Goal: Navigation & Orientation: Find specific page/section

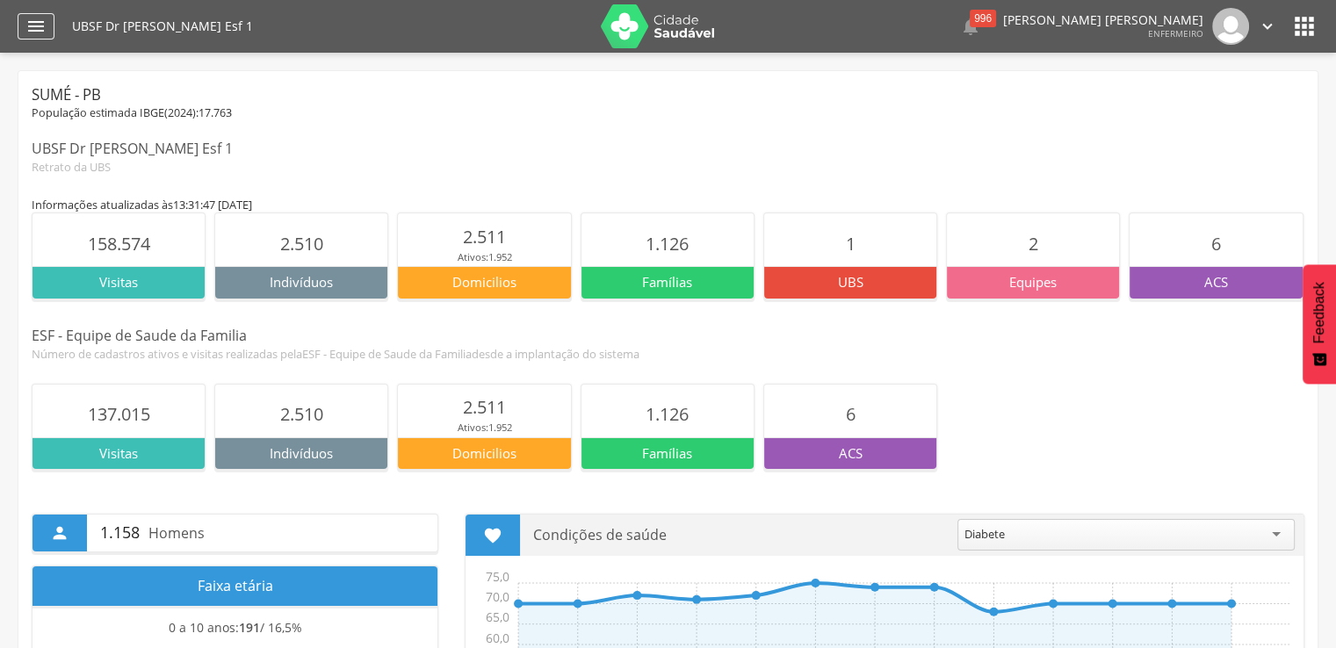
click at [28, 33] on icon "" at bounding box center [35, 26] width 21 height 21
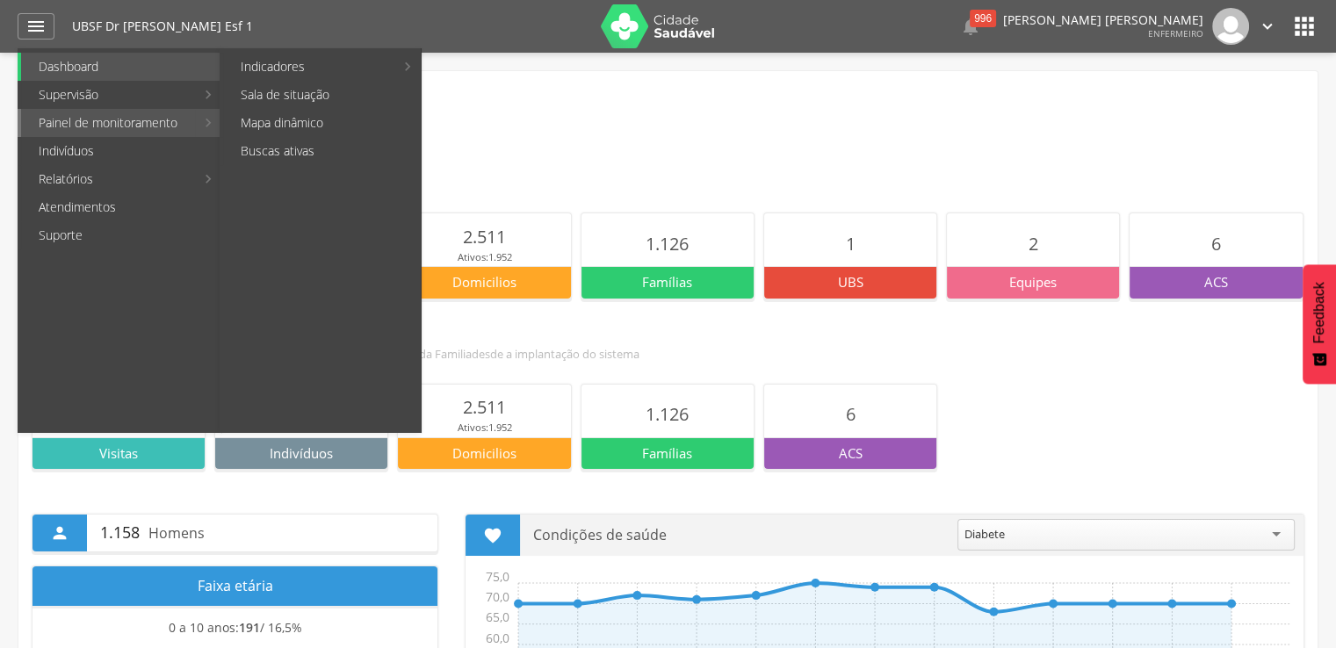
click at [105, 121] on link "Painel de monitoramento" at bounding box center [108, 123] width 174 height 28
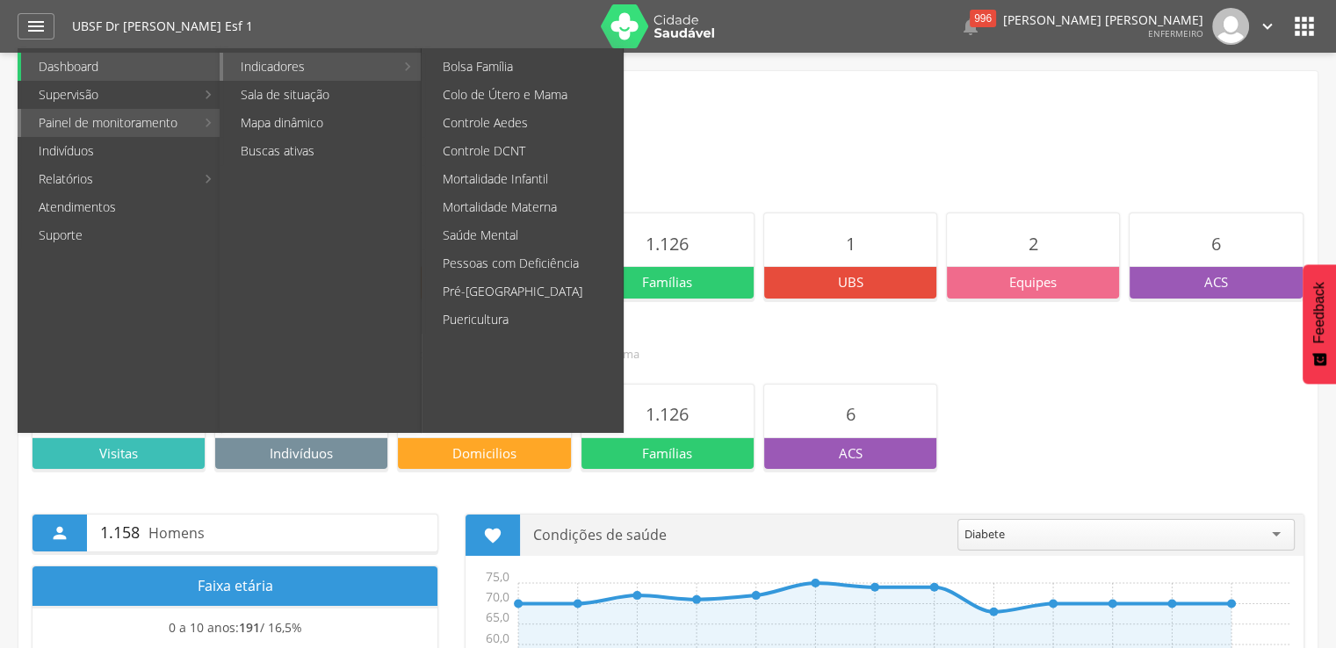
click at [282, 63] on link "Indicadores" at bounding box center [308, 67] width 171 height 28
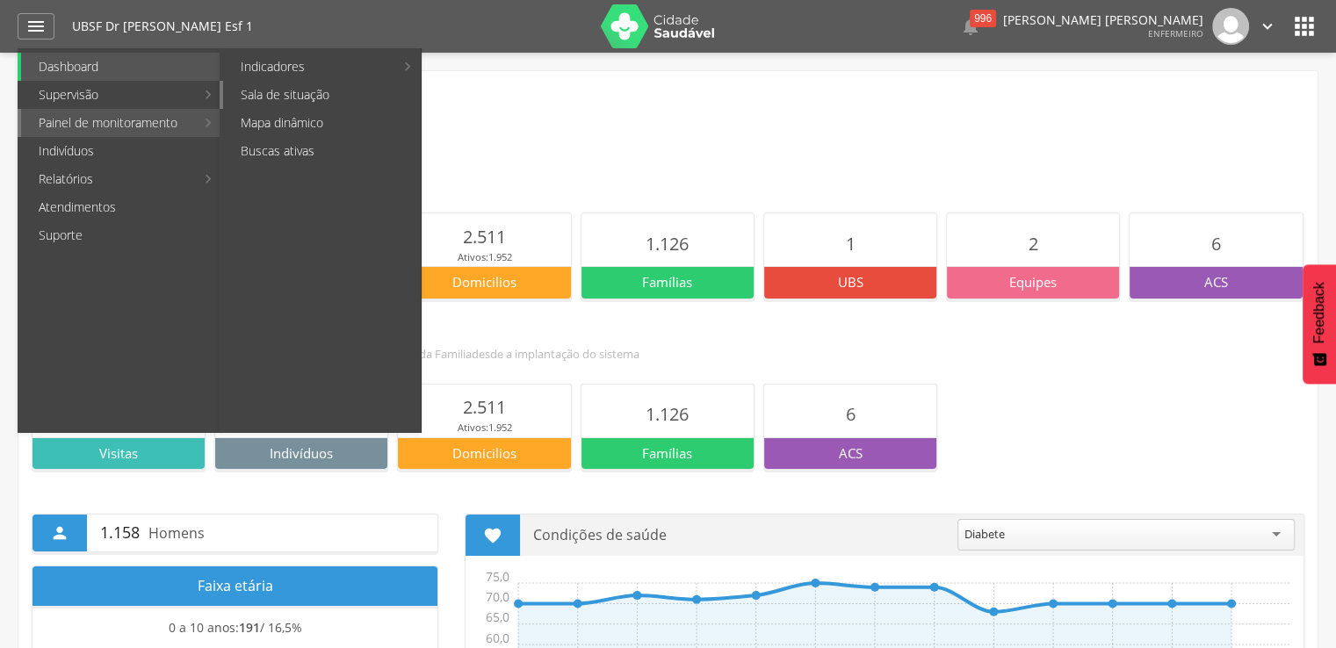
click at [282, 99] on link "Sala de situação" at bounding box center [322, 95] width 198 height 28
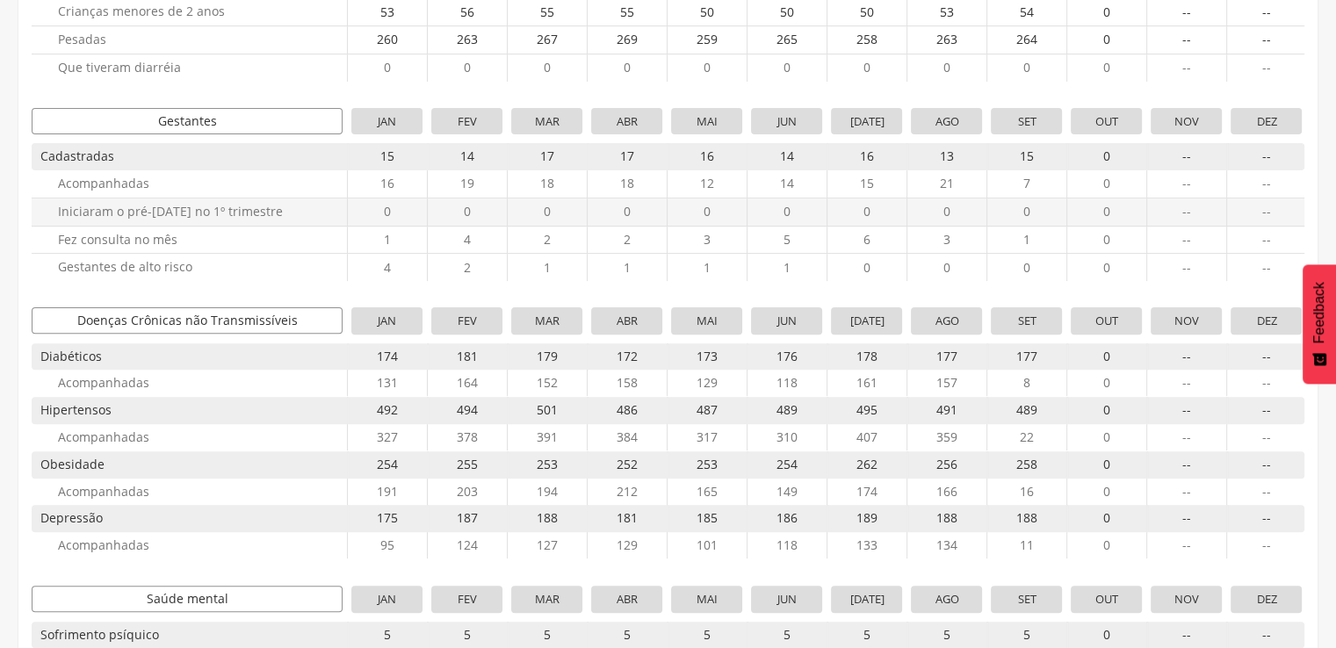
scroll to position [527, 0]
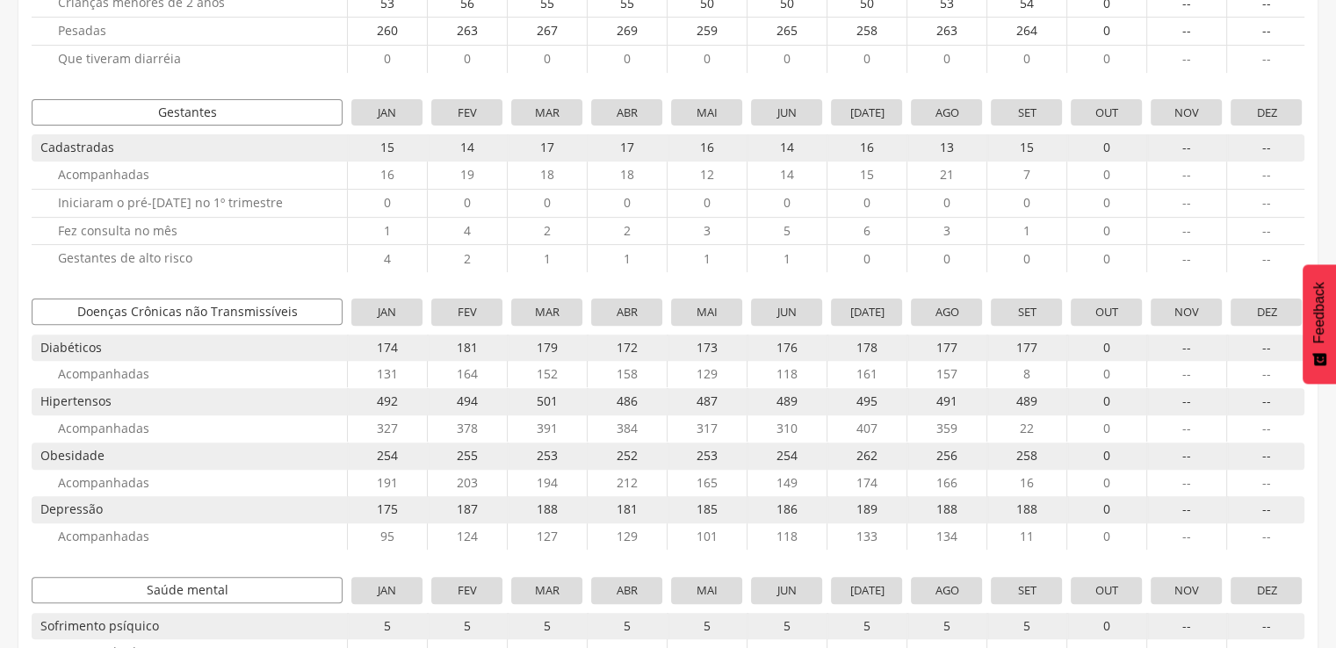
click at [1043, 344] on span "177" at bounding box center [1026, 348] width 71 height 26
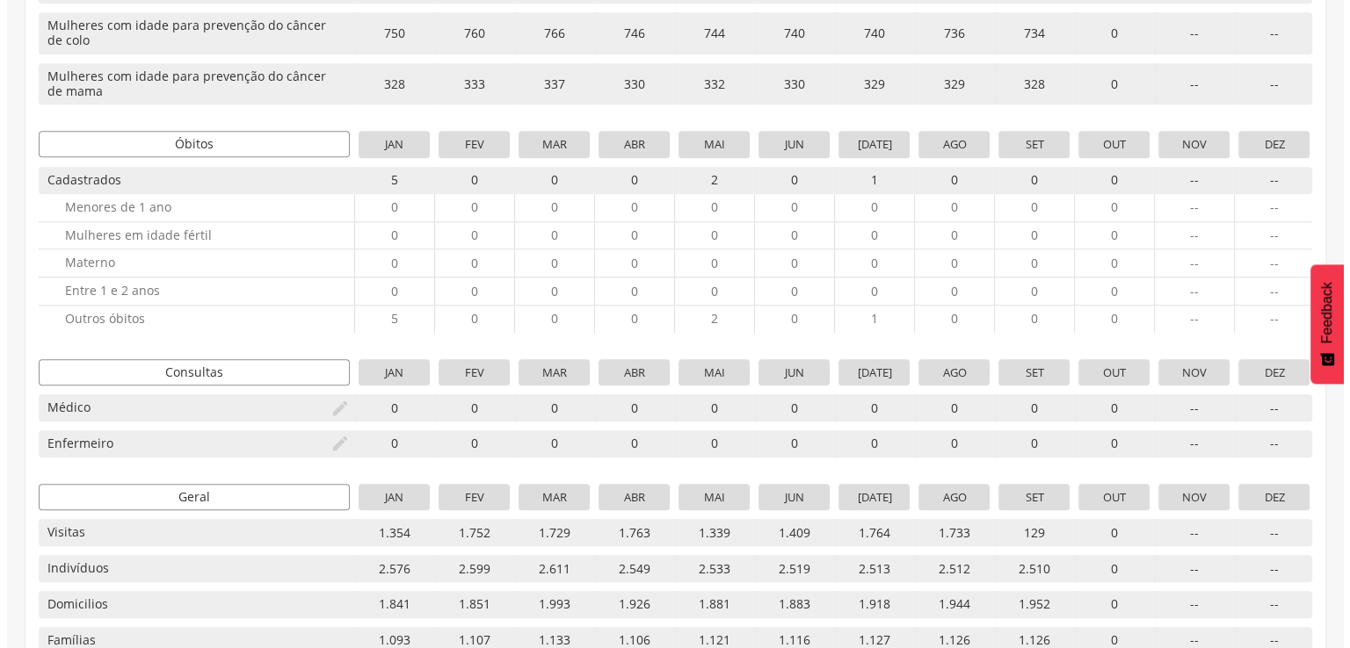
scroll to position [1757, 0]
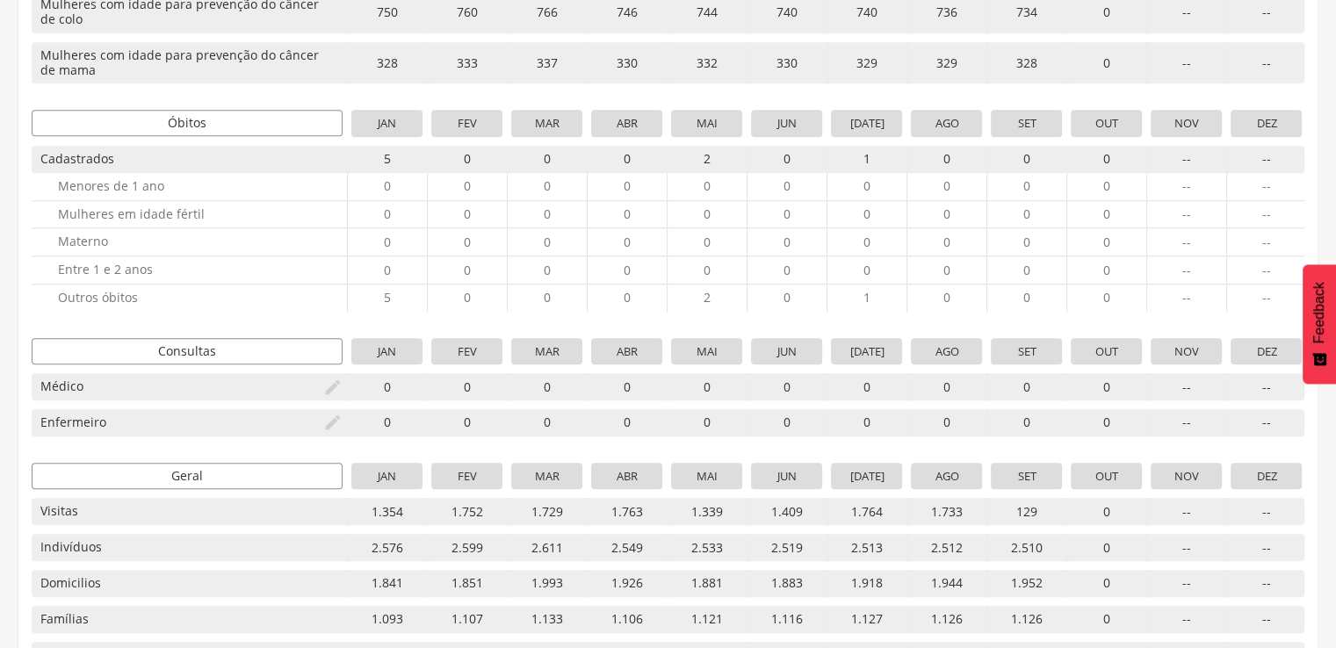
click at [327, 386] on icon "" at bounding box center [332, 387] width 19 height 19
type input "*"
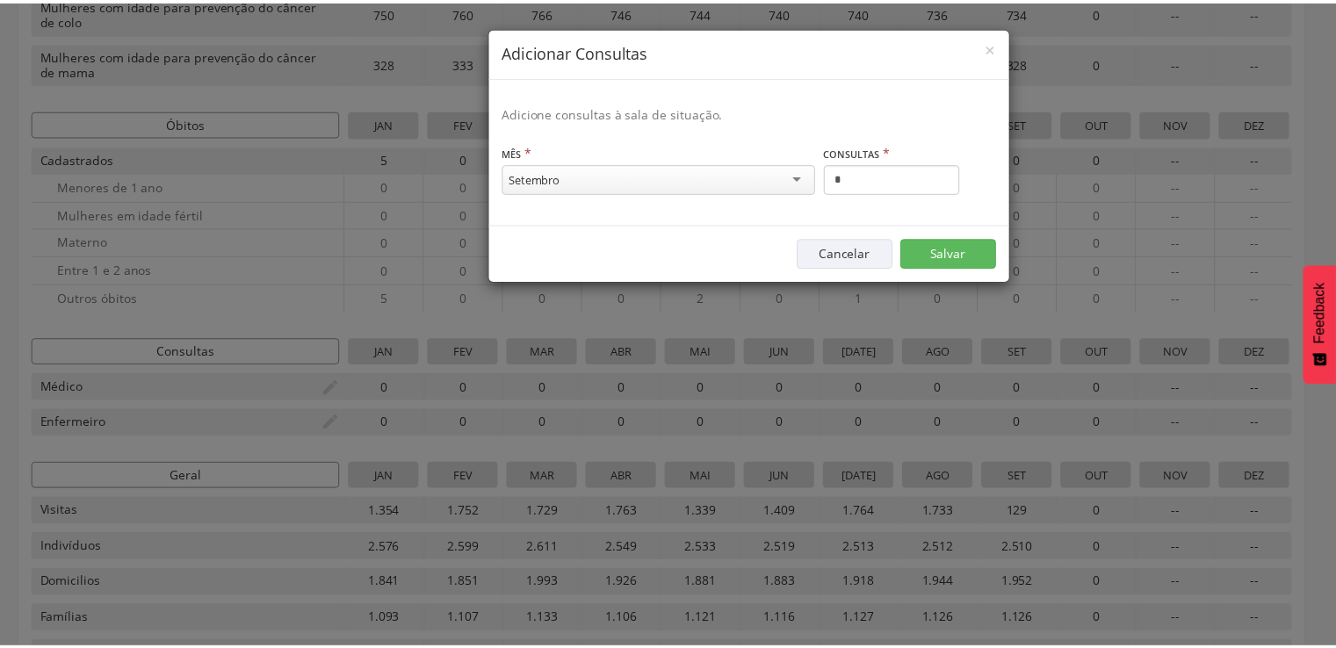
scroll to position [46, 0]
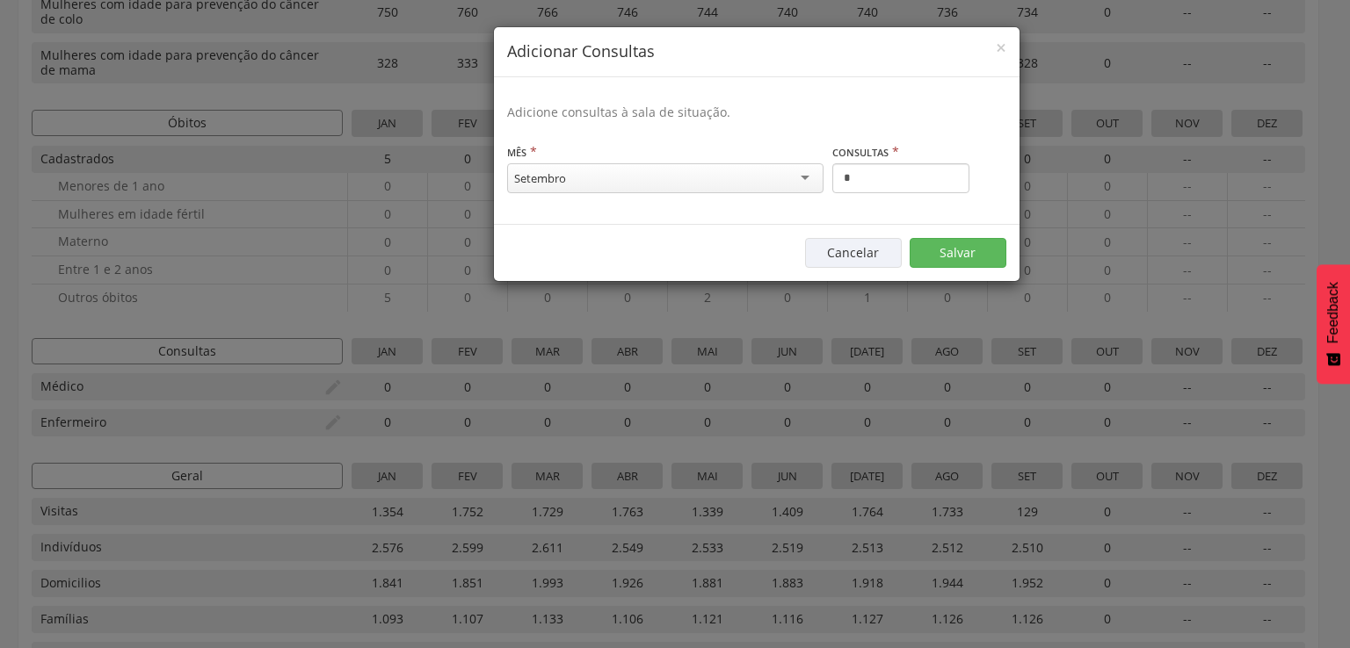
click at [566, 184] on div "Setembro" at bounding box center [665, 178] width 316 height 30
click at [869, 194] on div "Consultas * * Campo obrigatório" at bounding box center [900, 170] width 137 height 55
click at [996, 51] on span "×" at bounding box center [1001, 47] width 11 height 25
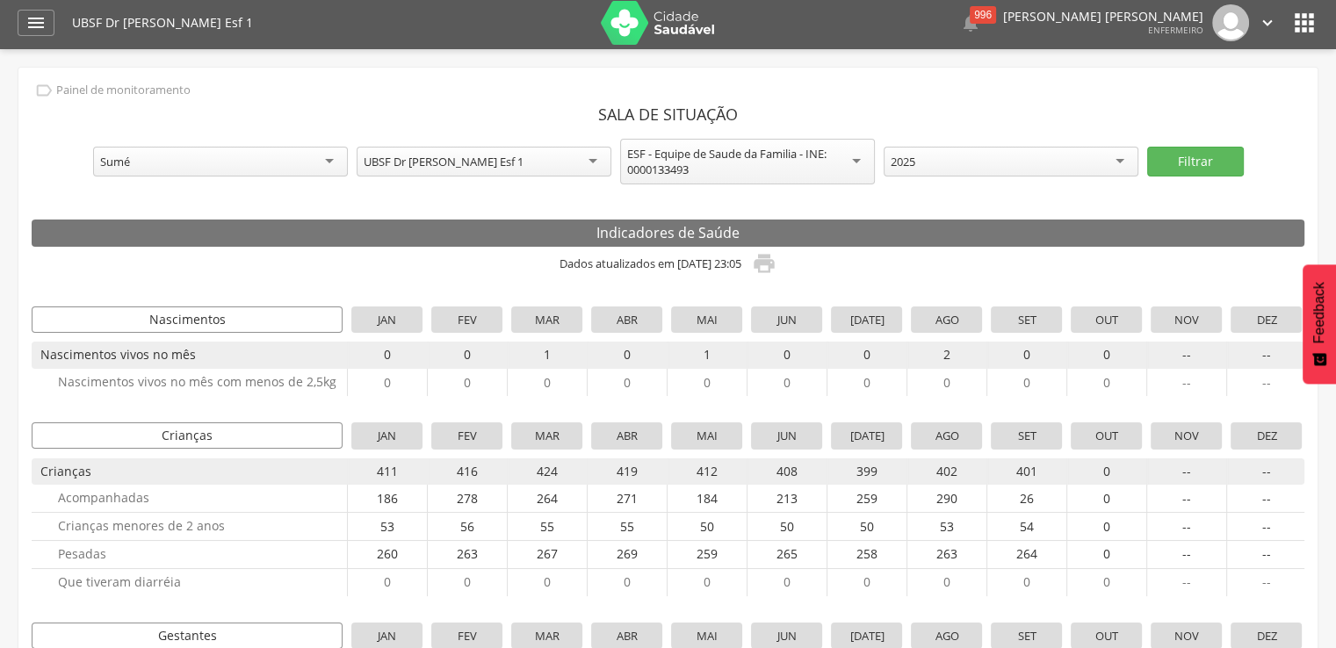
scroll to position [0, 0]
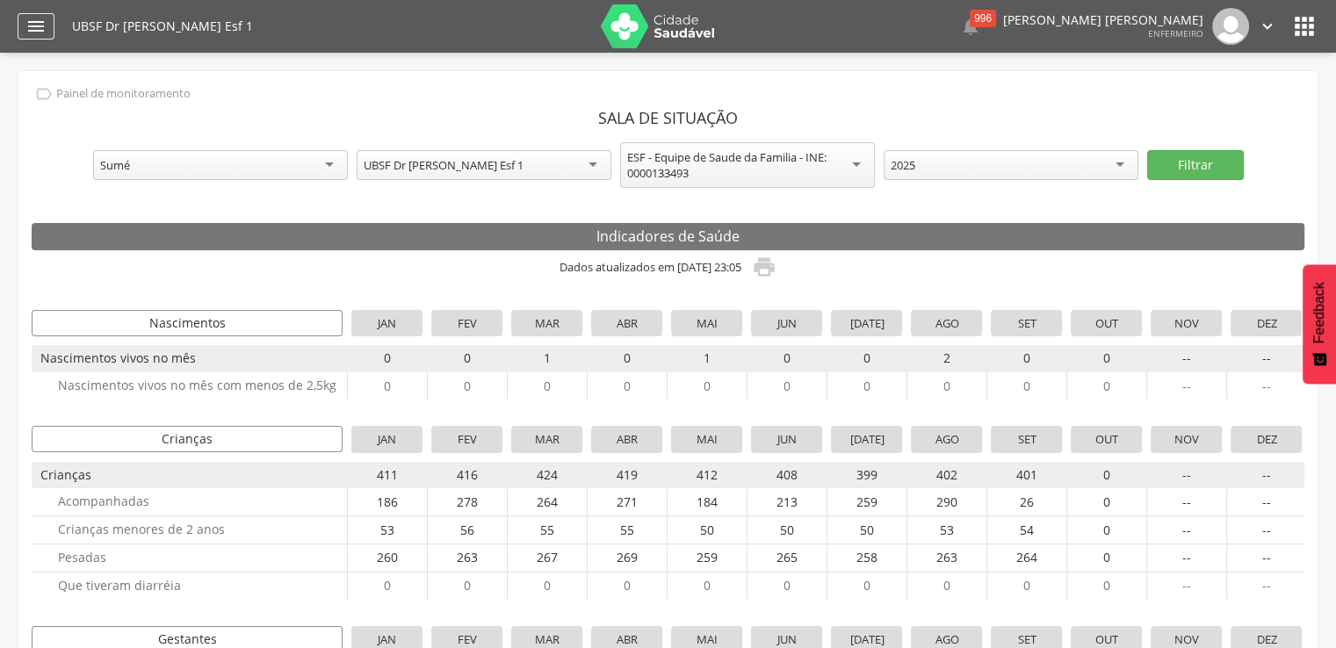
click at [35, 27] on icon "" at bounding box center [35, 26] width 21 height 21
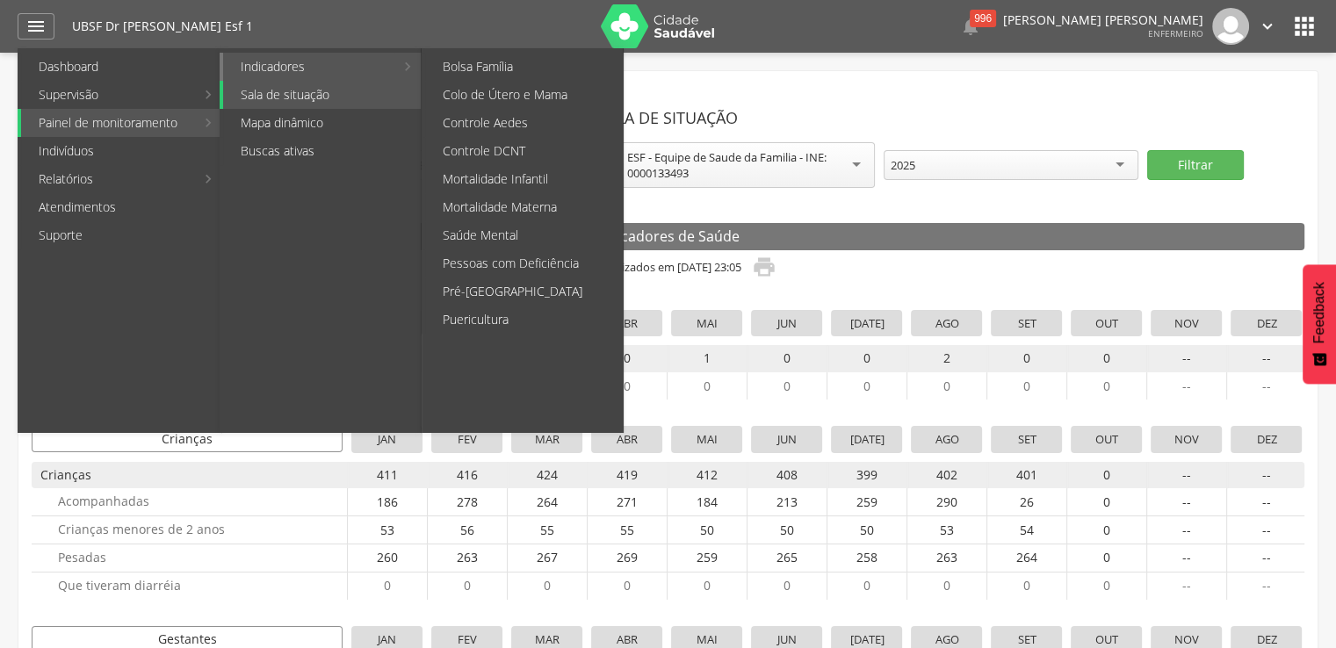
click at [274, 69] on link "Indicadores" at bounding box center [308, 67] width 171 height 28
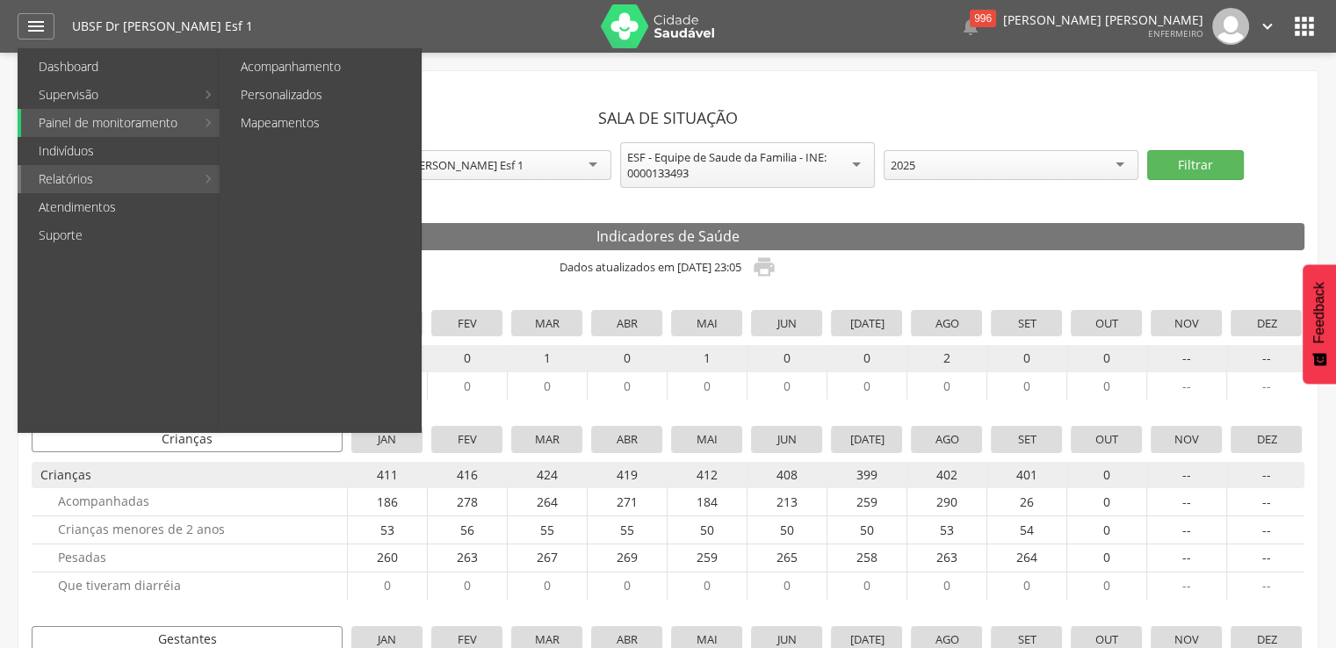
click at [76, 176] on link "Relatórios" at bounding box center [108, 179] width 174 height 28
click at [207, 177] on li "Relatórios Acompanhamento Personalizados Mapeamentos" at bounding box center [120, 179] width 204 height 28
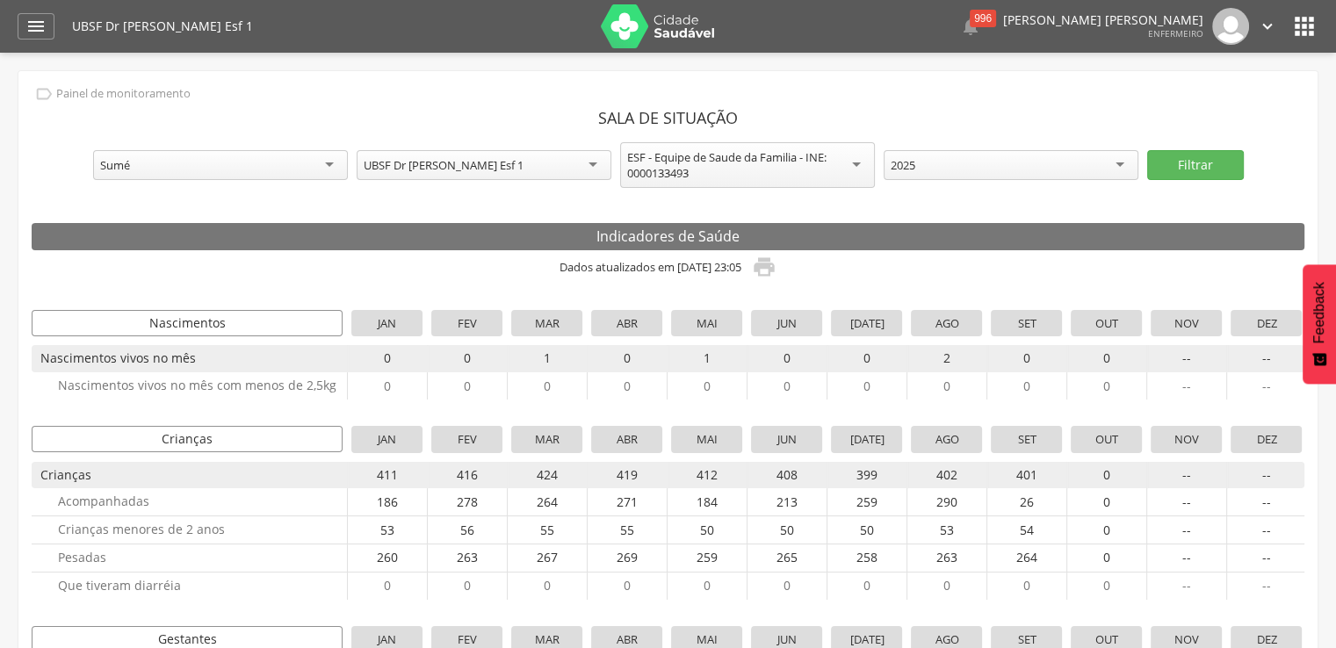
click at [44, 40] on div " Dashboard Supervisão Produtividade Mapa da Cidade App desatualizado Última si…" at bounding box center [668, 26] width 1301 height 53
click at [44, 25] on icon "" at bounding box center [35, 26] width 21 height 21
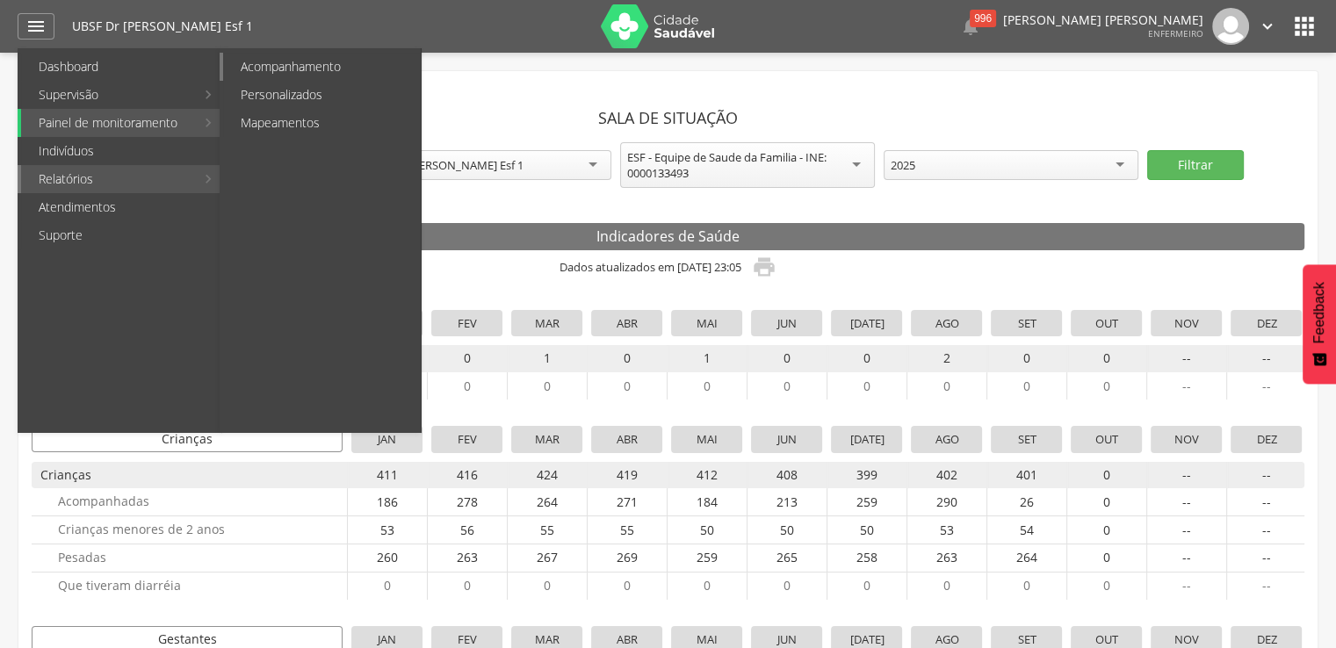
click at [304, 68] on link "Acompanhamento" at bounding box center [322, 67] width 198 height 28
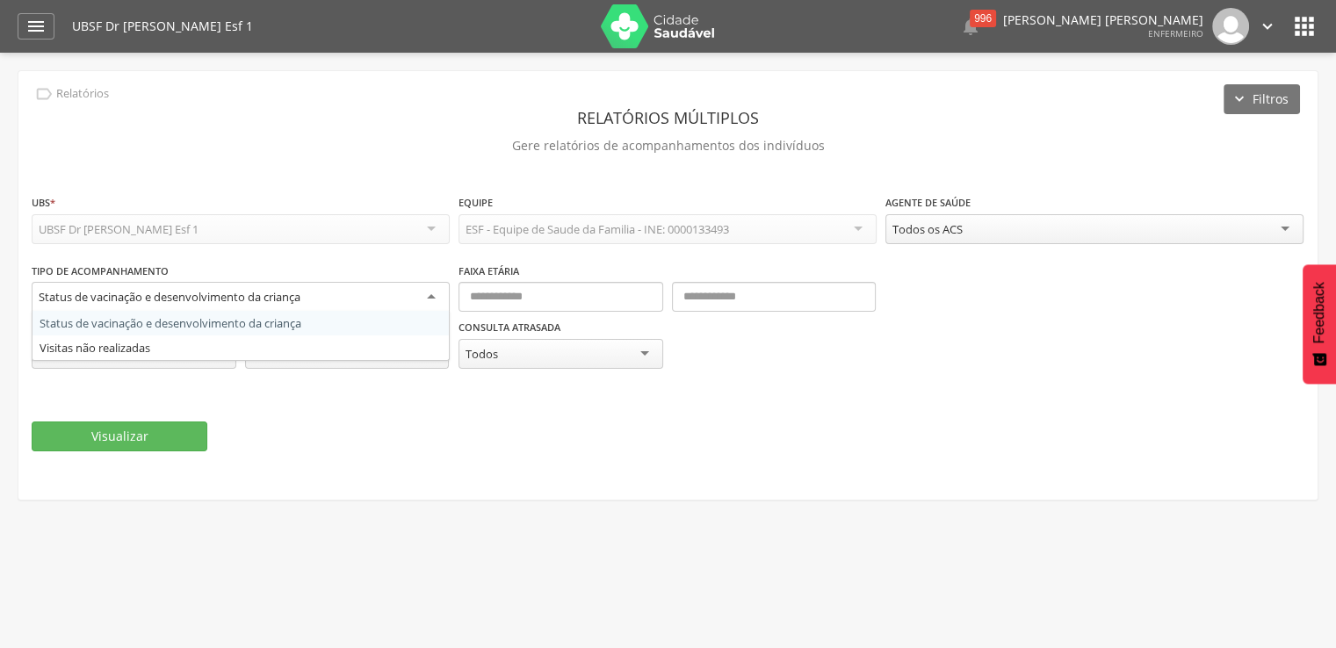
click at [68, 300] on div "Status de vacinação e desenvolvimento da criança" at bounding box center [170, 297] width 262 height 16
click at [253, 138] on p "Gere relatórios de acompanhamentos dos indivíduos" at bounding box center [668, 146] width 1273 height 25
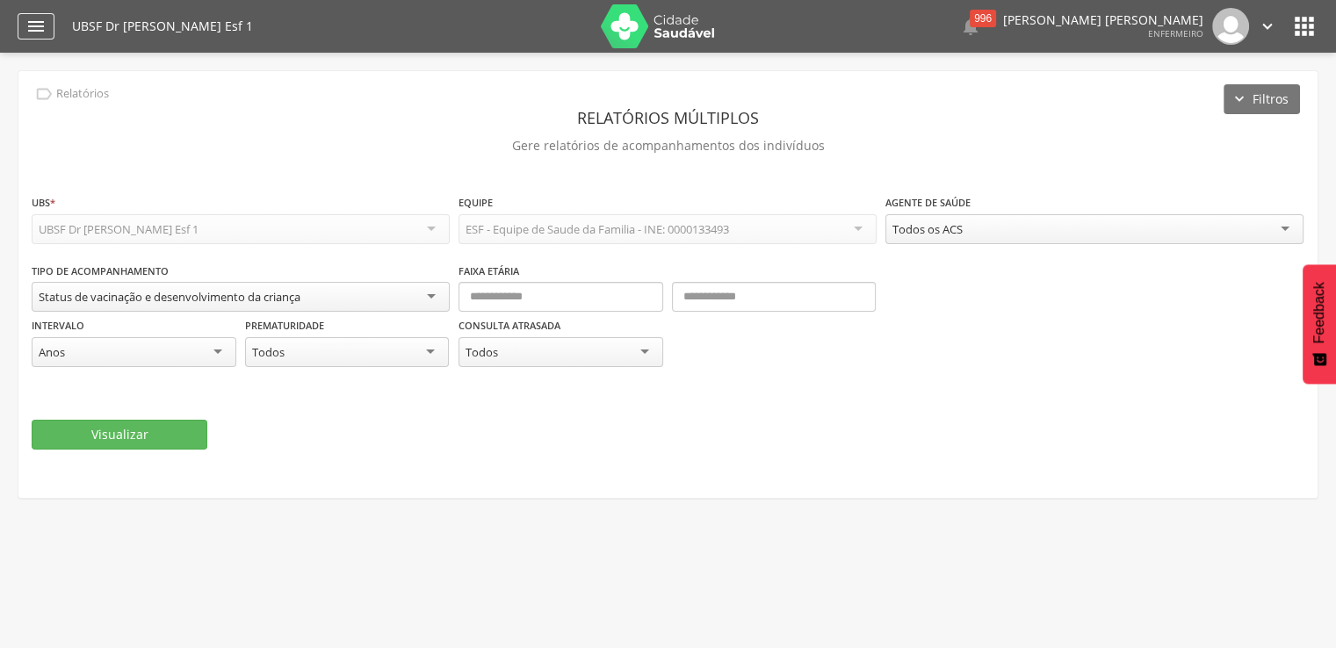
click at [39, 27] on icon "" at bounding box center [35, 26] width 21 height 21
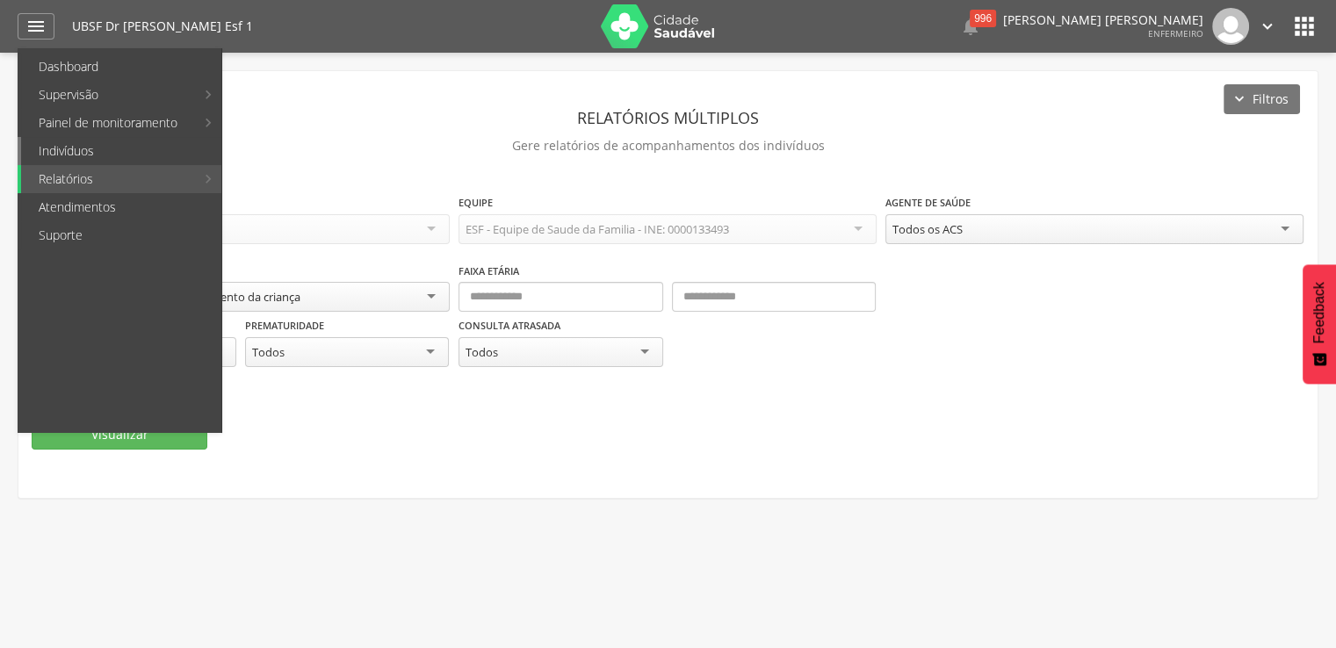
click at [60, 153] on link "Indivíduos" at bounding box center [121, 151] width 200 height 28
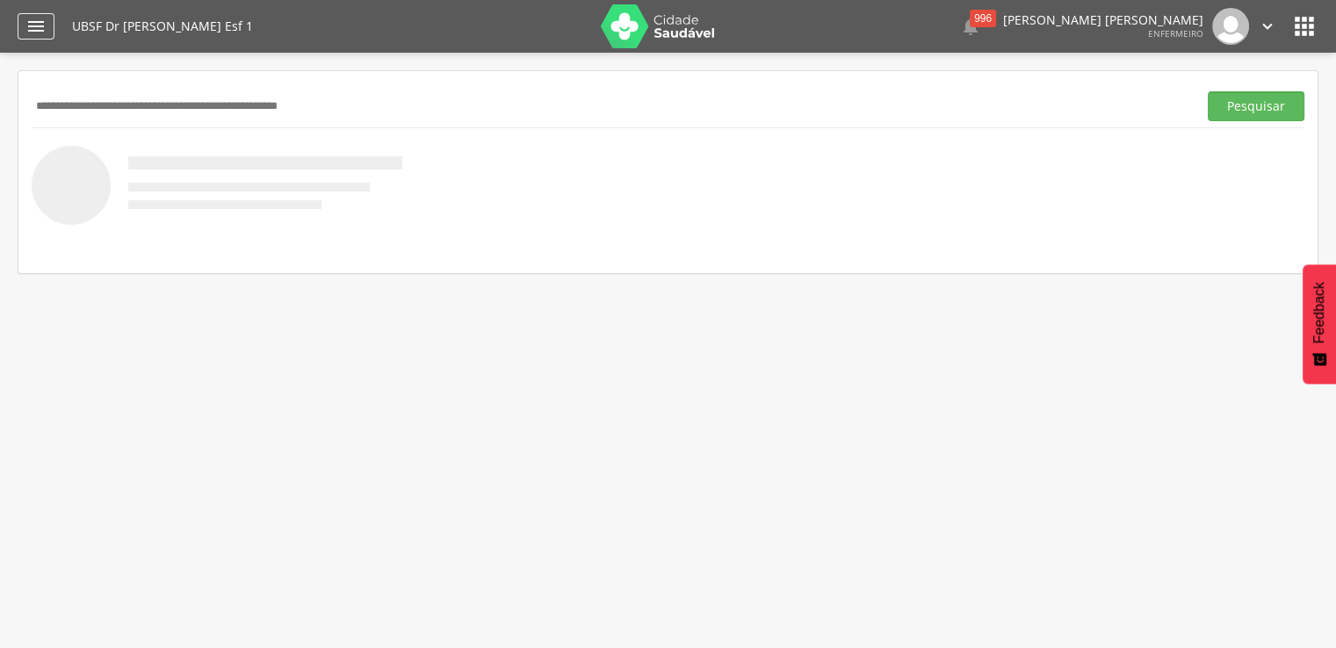
click at [39, 31] on icon "" at bounding box center [35, 26] width 21 height 21
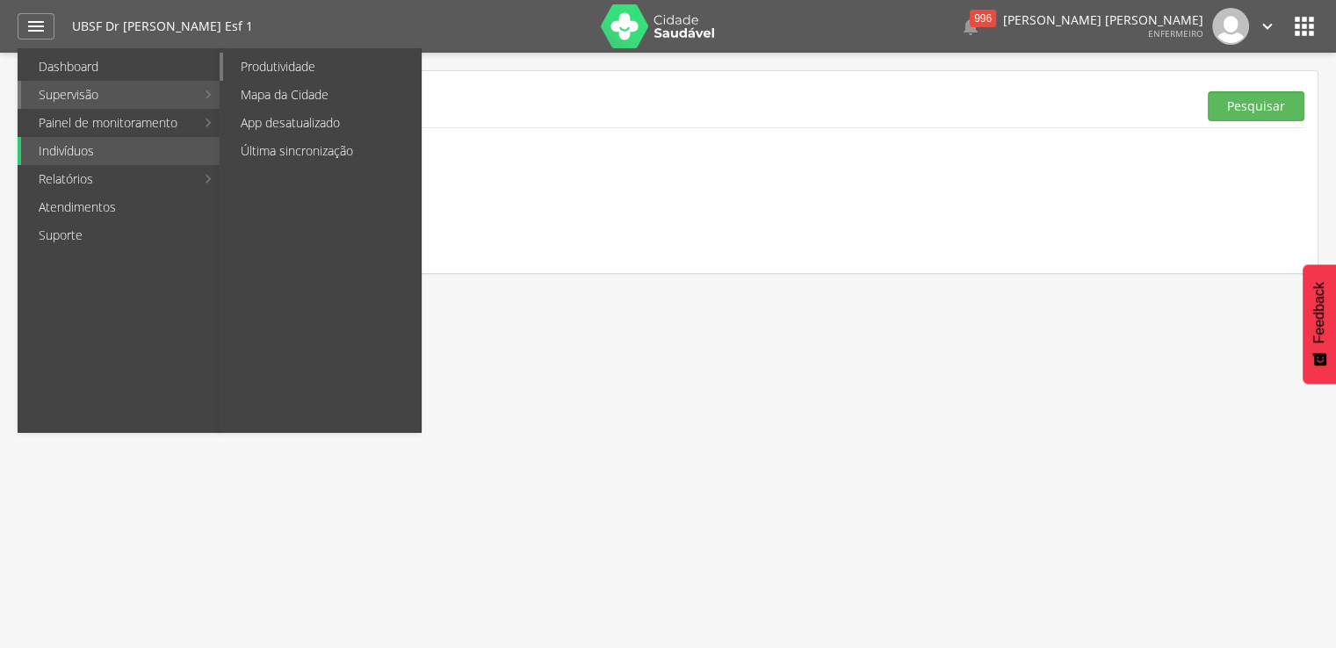
click at [253, 65] on link "Produtividade" at bounding box center [322, 67] width 198 height 28
type input "**********"
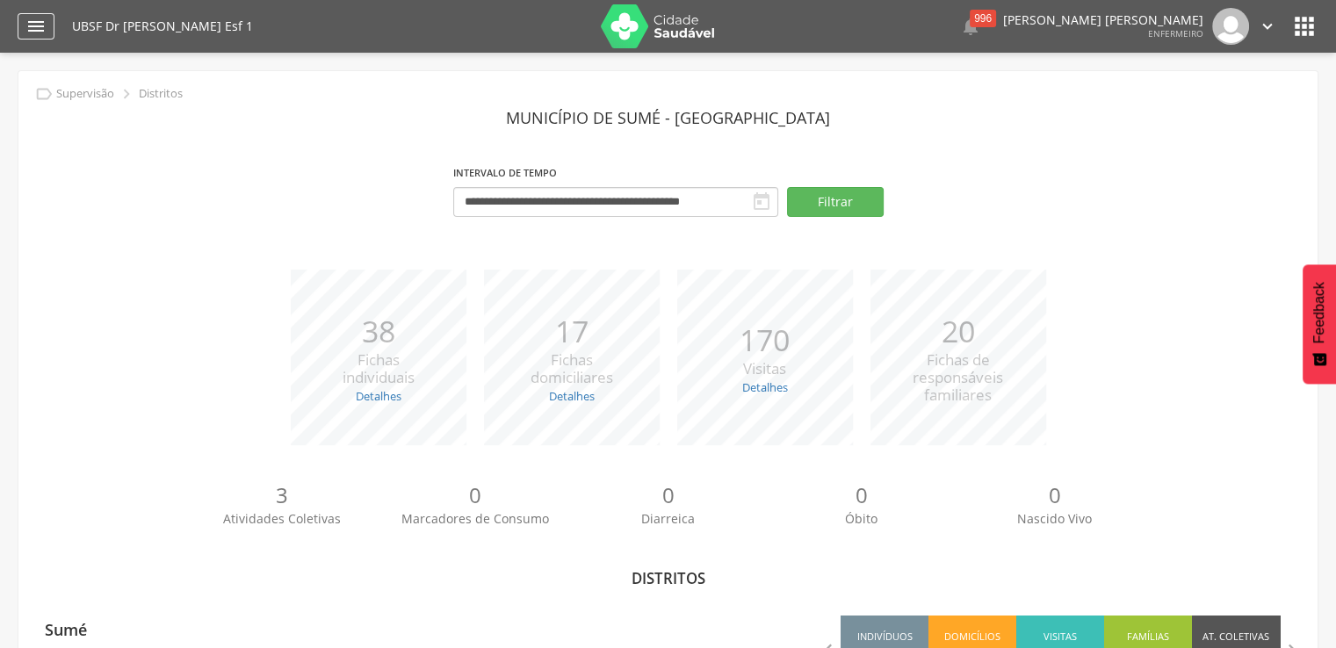
click at [38, 36] on icon "" at bounding box center [35, 26] width 21 height 21
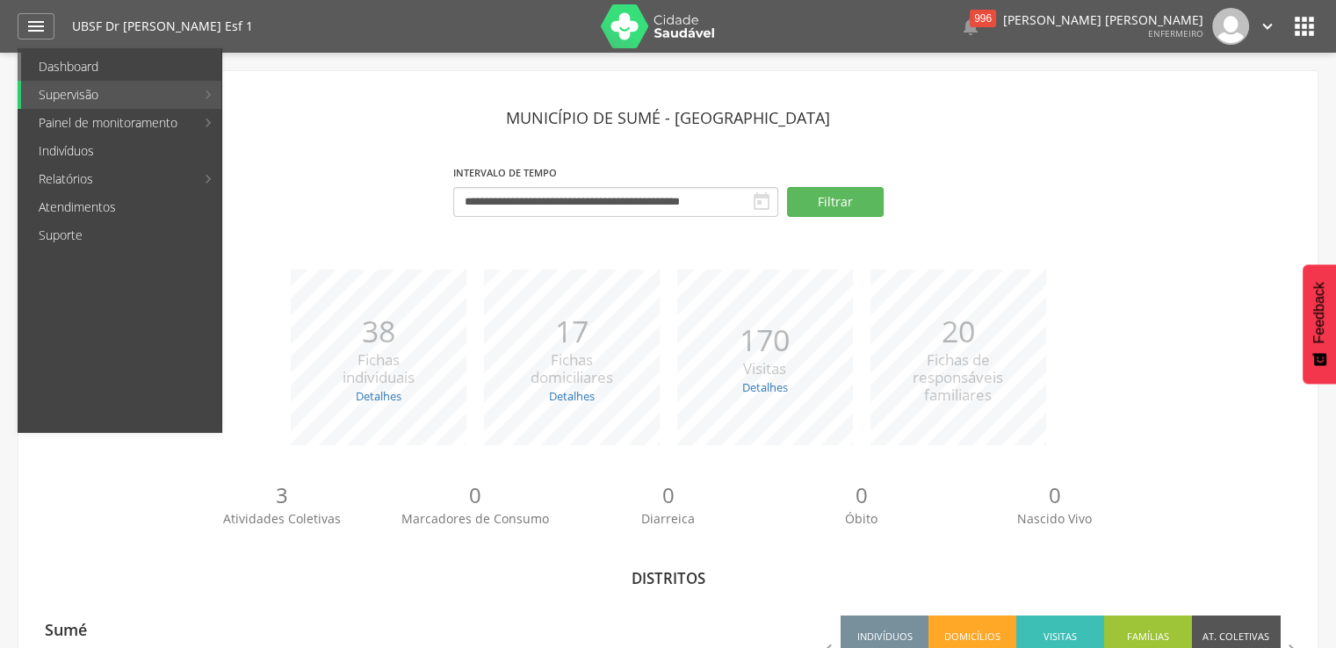
click at [52, 66] on link "Dashboard" at bounding box center [121, 67] width 200 height 28
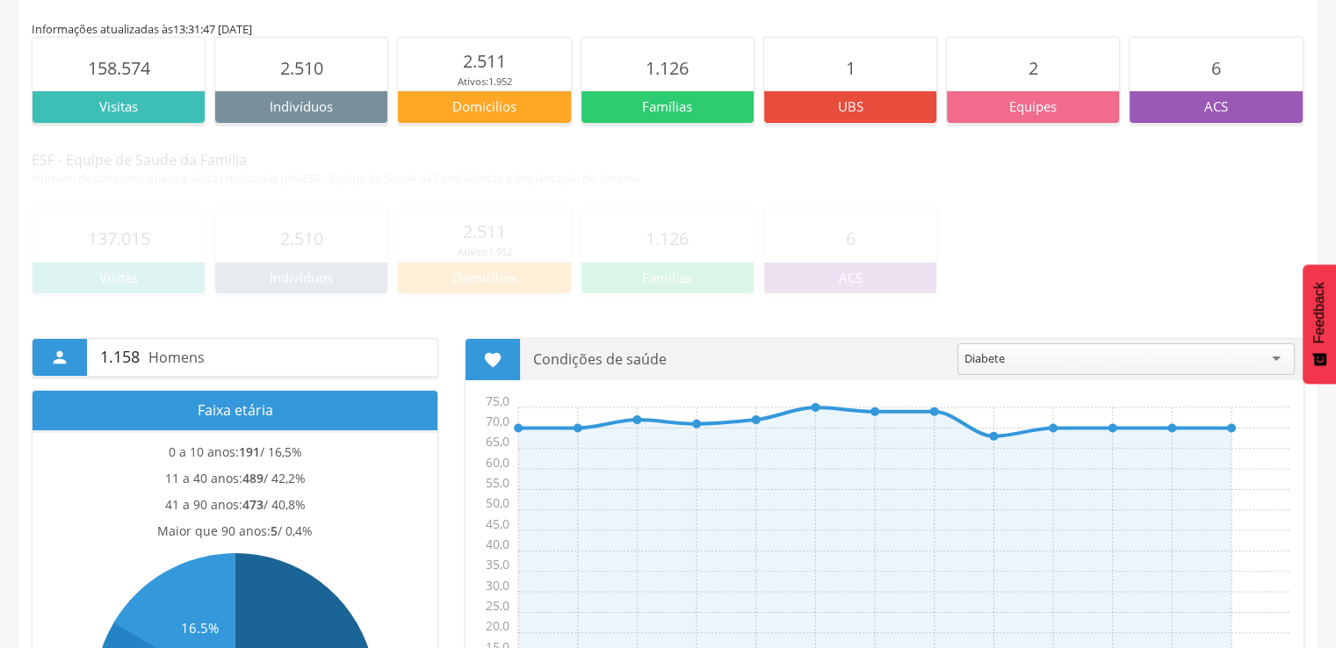
scroll to position [229, 0]
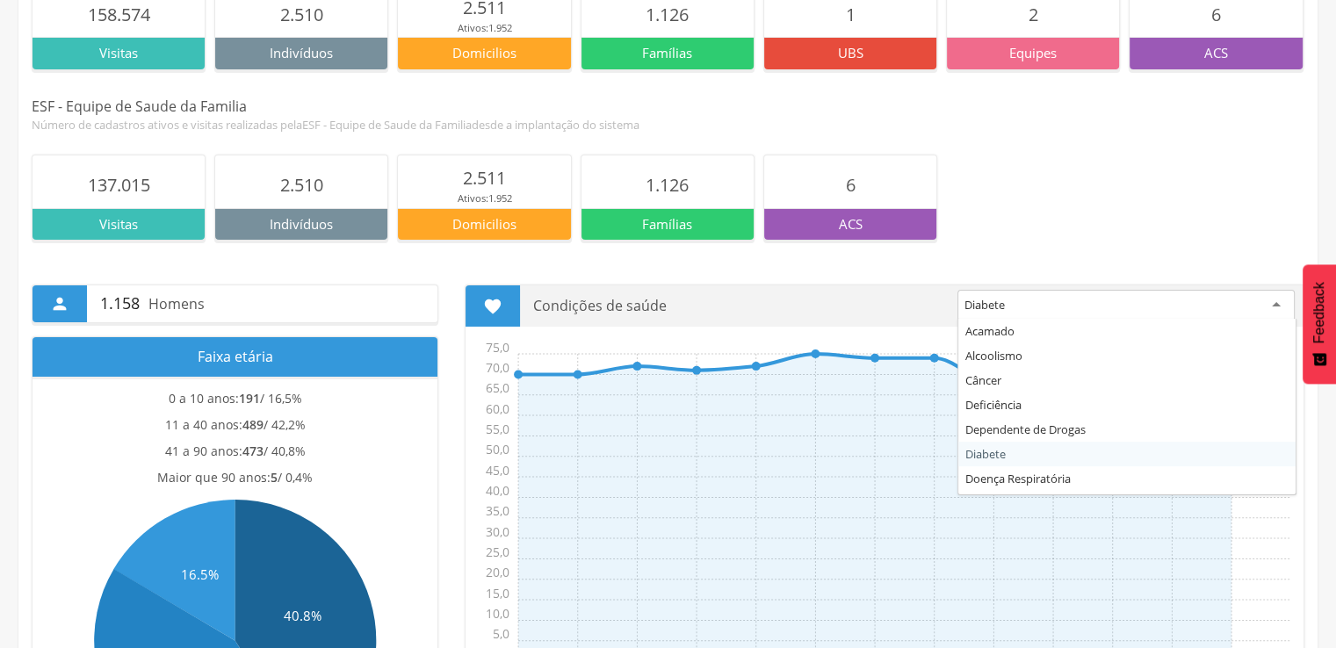
click at [968, 297] on div "Diabete" at bounding box center [985, 305] width 40 height 16
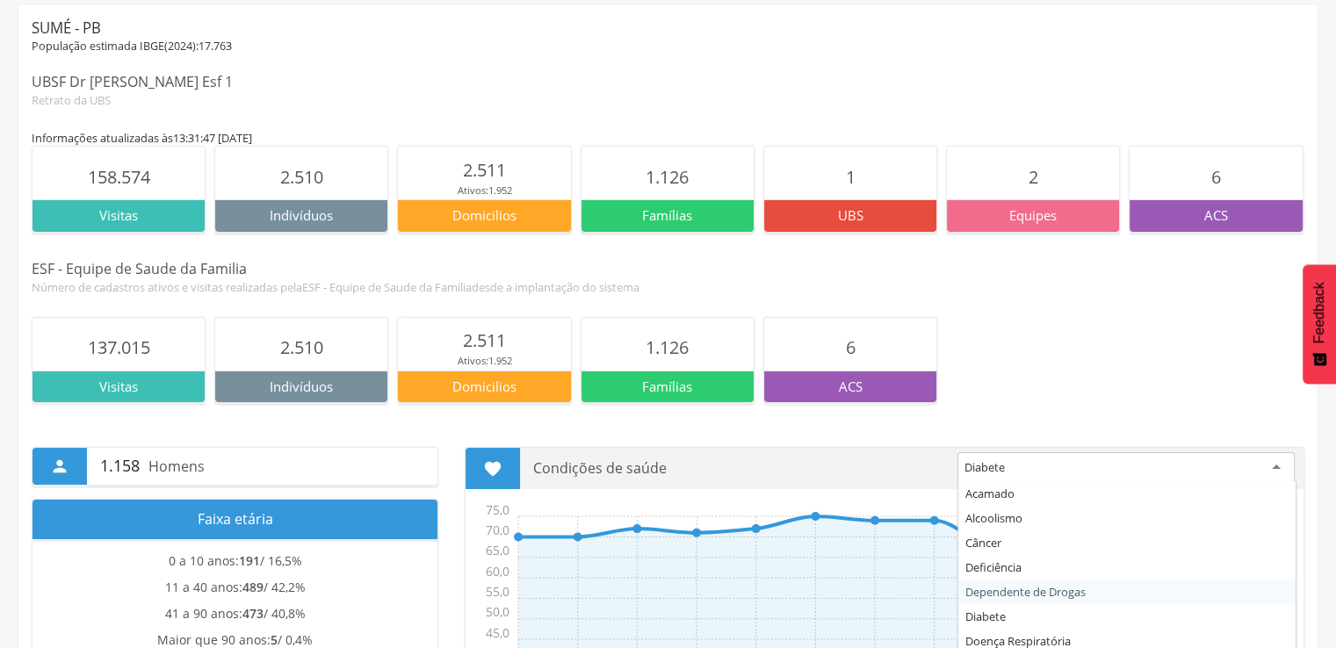
scroll to position [176, 0]
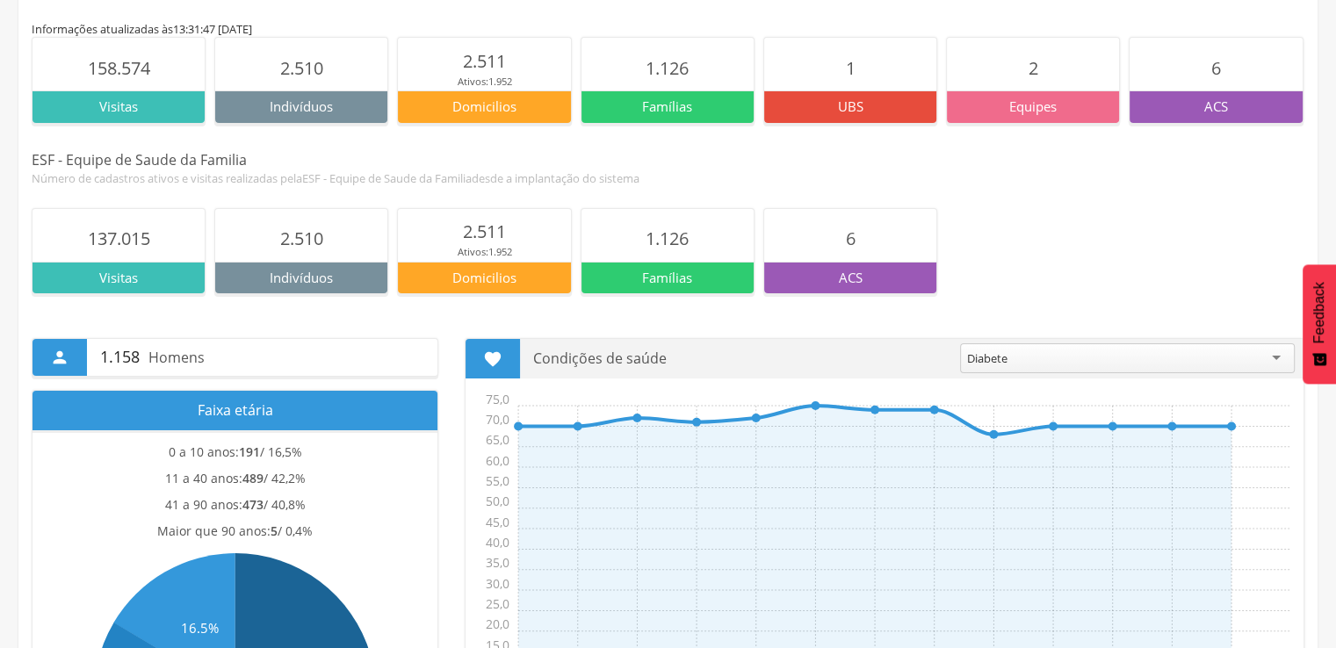
click at [232, 424] on p "Faixa etária" at bounding box center [235, 411] width 379 height 40
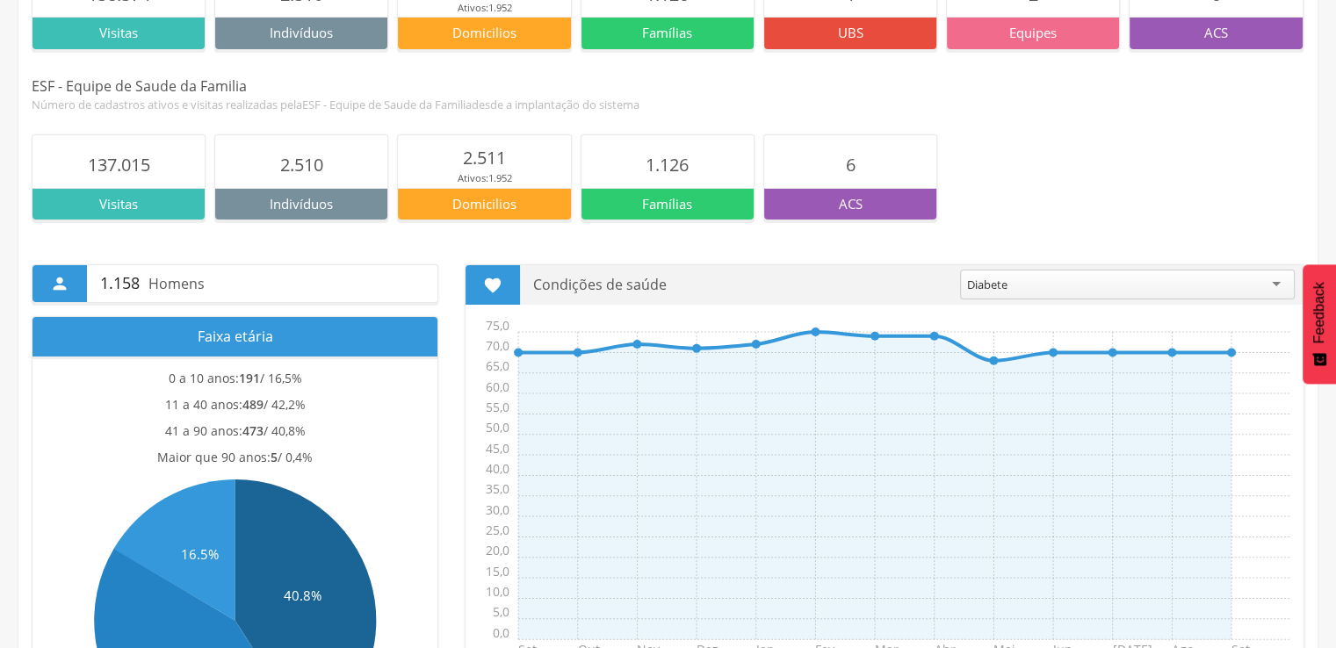
scroll to position [0, 0]
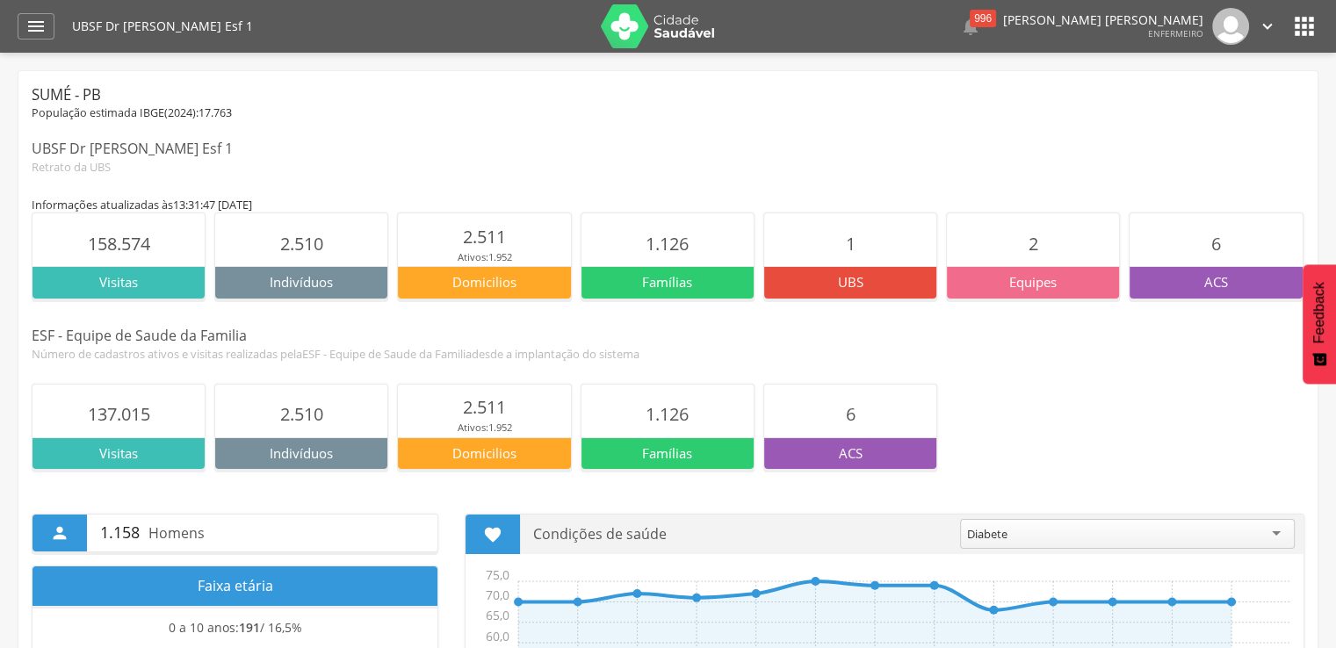
click at [1304, 25] on icon "" at bounding box center [1305, 26] width 28 height 28
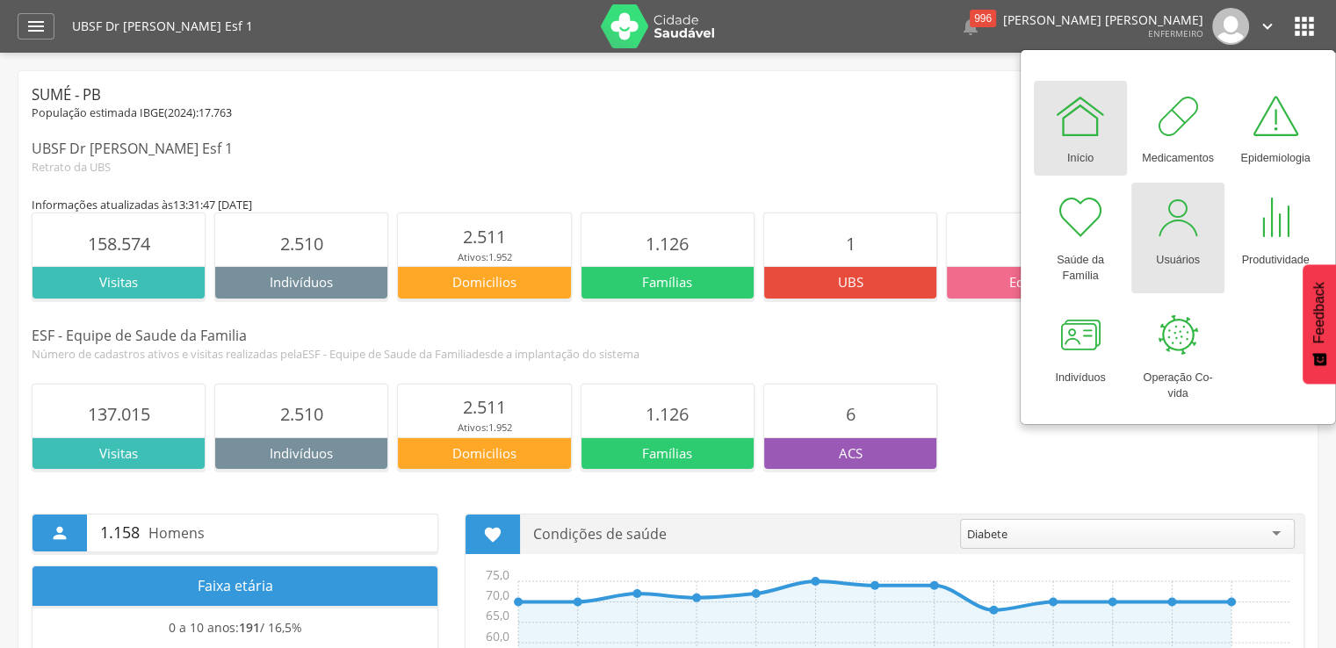
click at [1178, 261] on div "Usuários" at bounding box center [1178, 256] width 44 height 25
